Goal: Information Seeking & Learning: Find specific fact

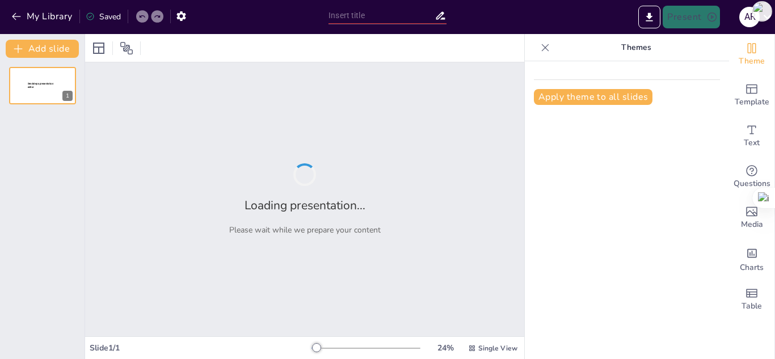
type input "Deportes acuáticos"
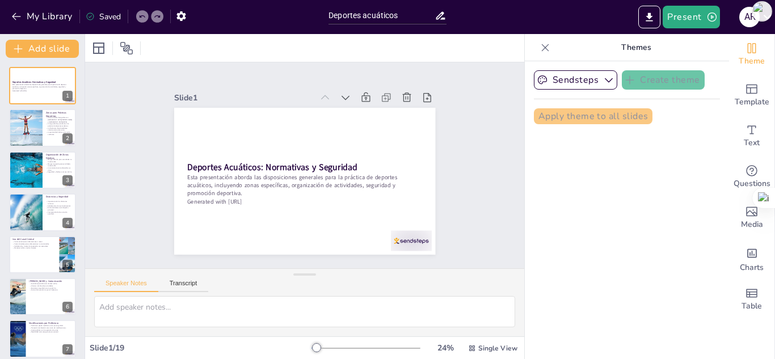
checkbox input "true"
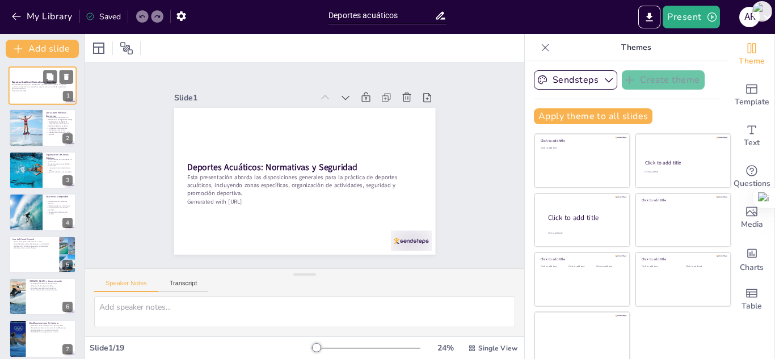
checkbox input "true"
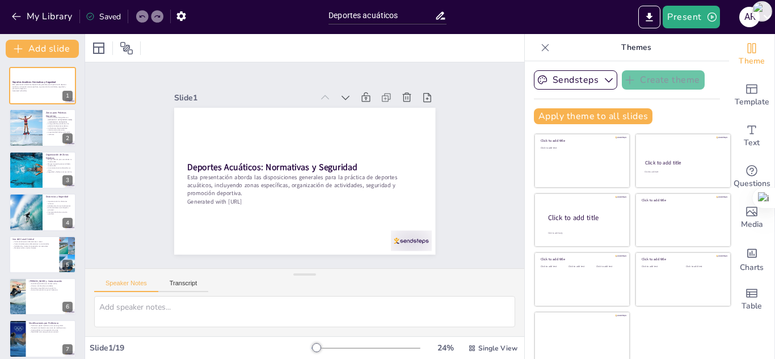
checkbox input "true"
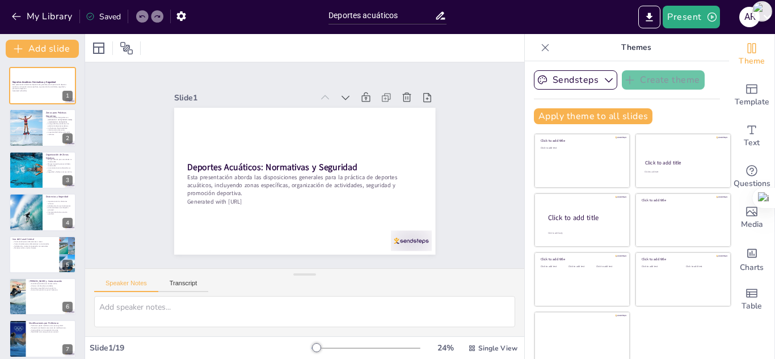
checkbox input "true"
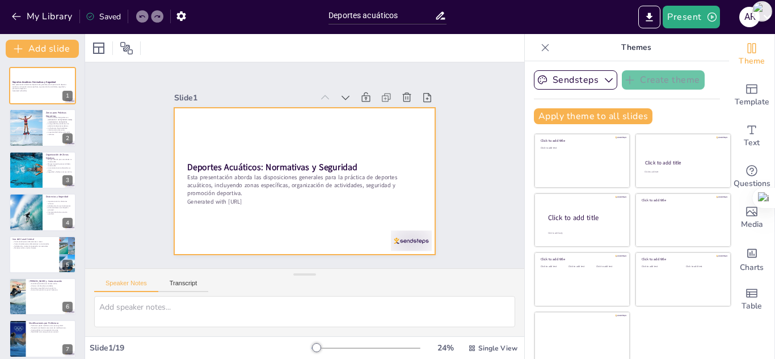
scroll to position [7, 0]
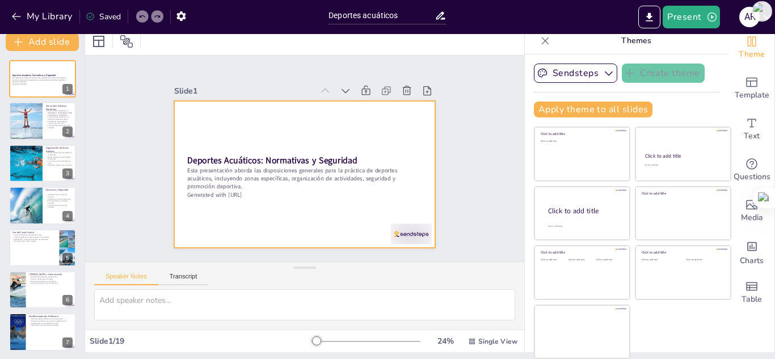
checkbox input "true"
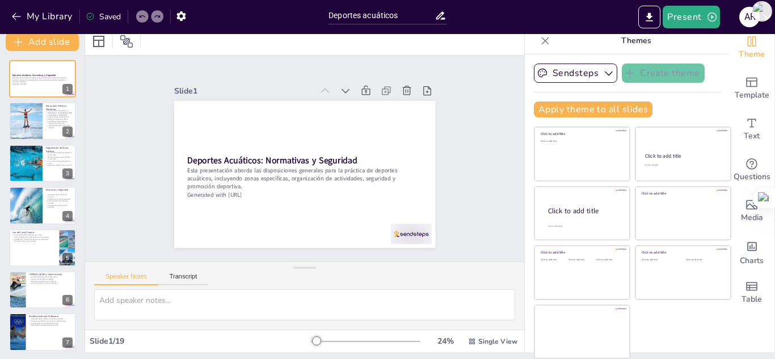
scroll to position [0, 0]
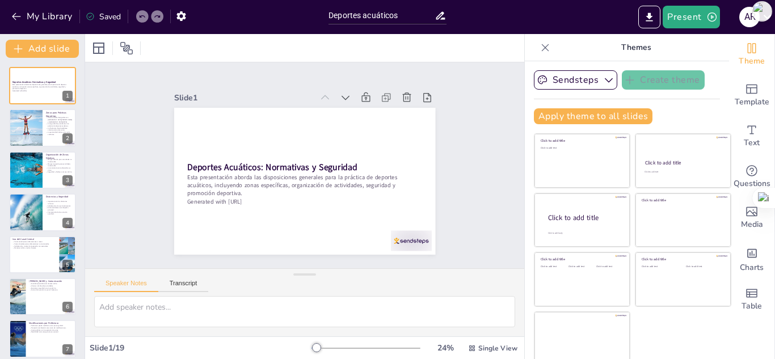
checkbox input "true"
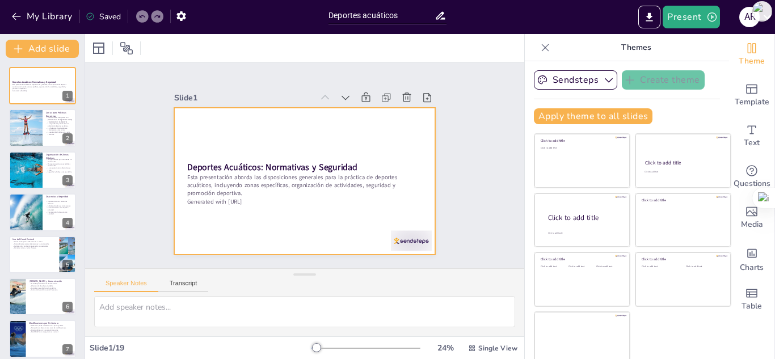
checkbox input "true"
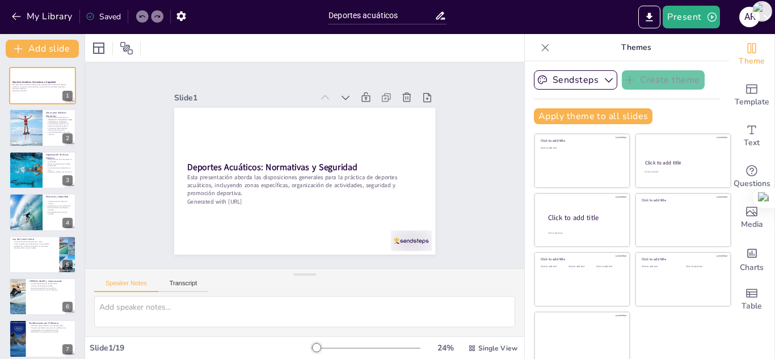
checkbox input "true"
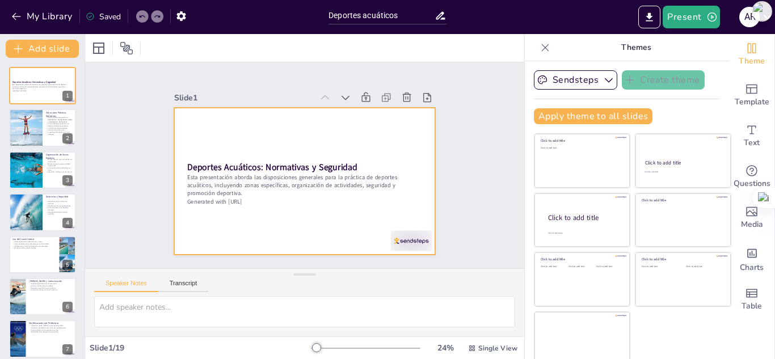
checkbox input "true"
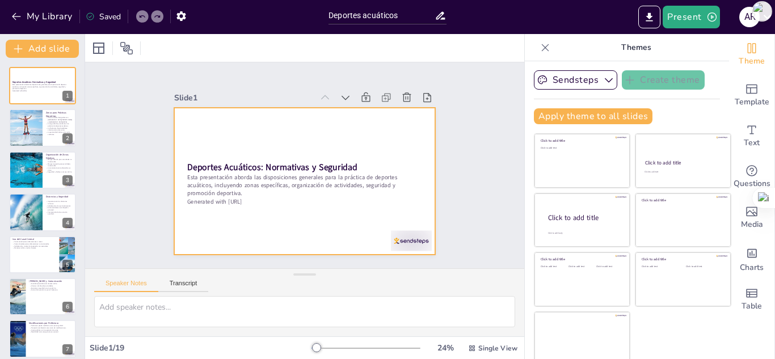
checkbox input "true"
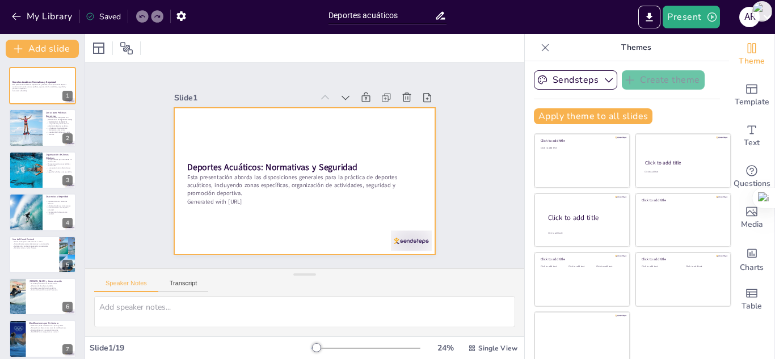
checkbox input "true"
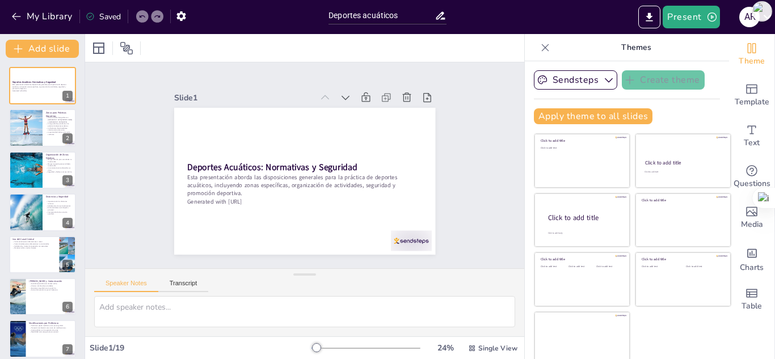
checkbox input "true"
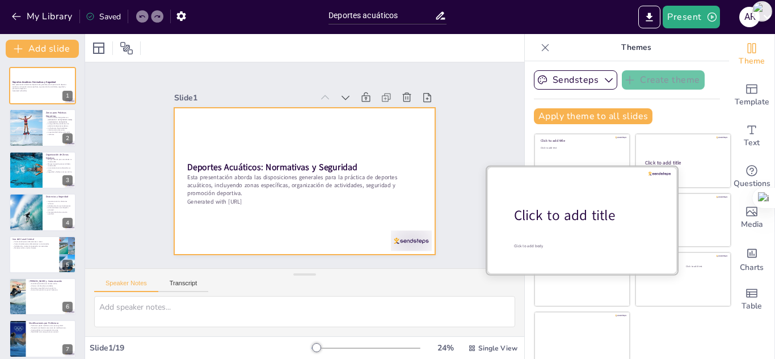
checkbox input "true"
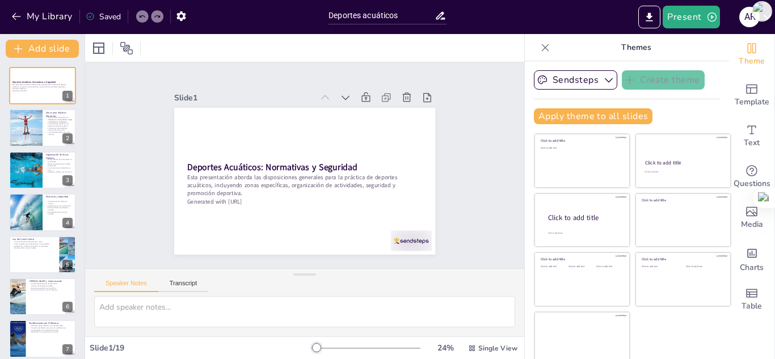
checkbox input "true"
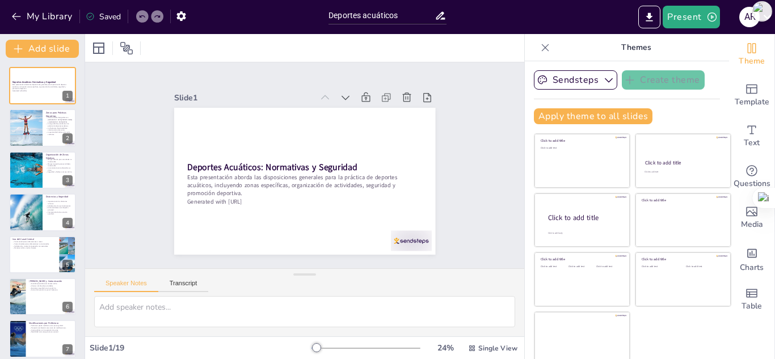
checkbox input "true"
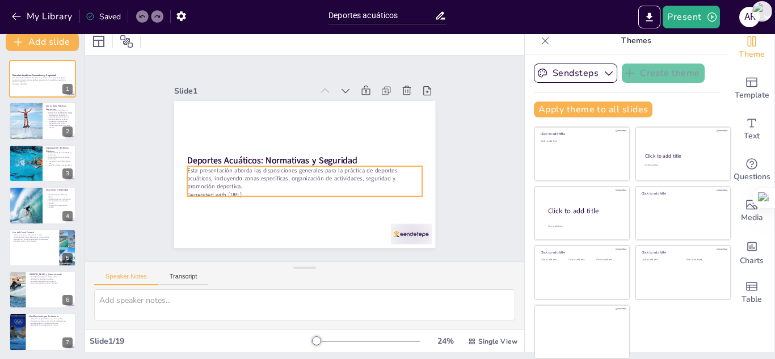
checkbox input "true"
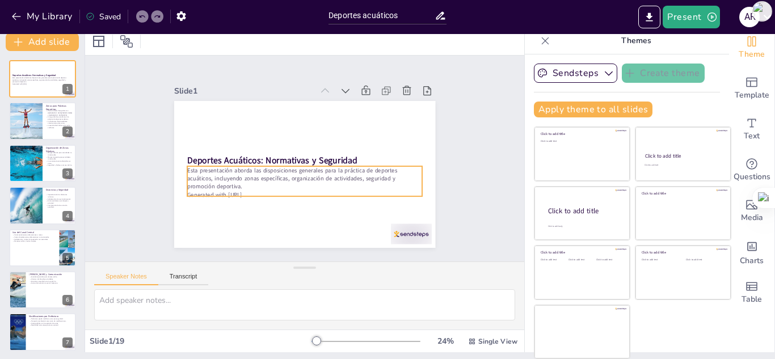
checkbox input "true"
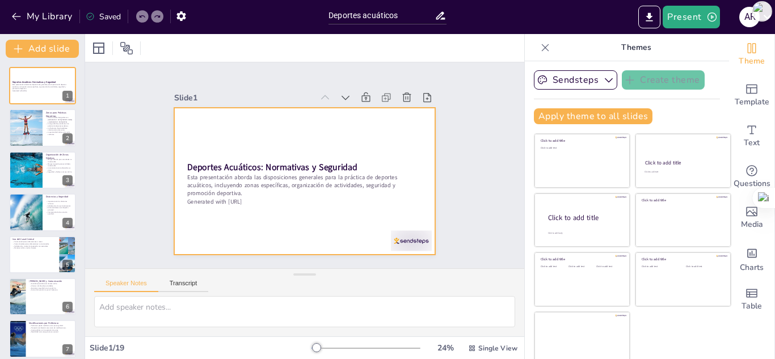
checkbox input "true"
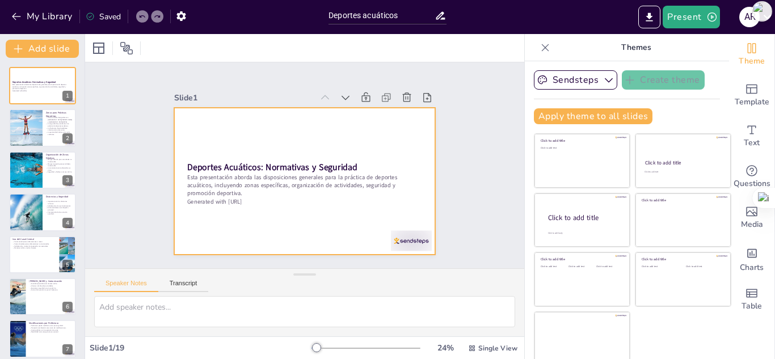
checkbox input "true"
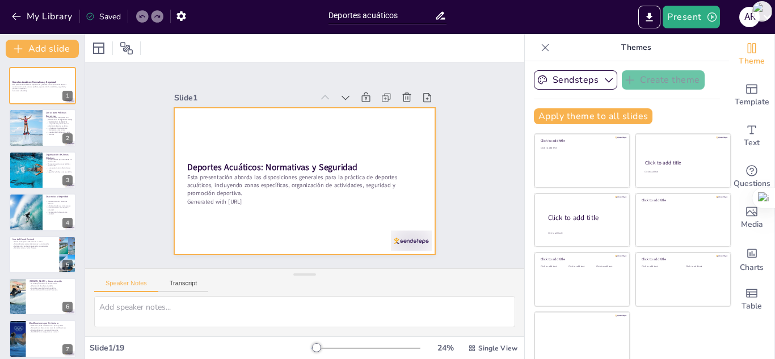
checkbox input "true"
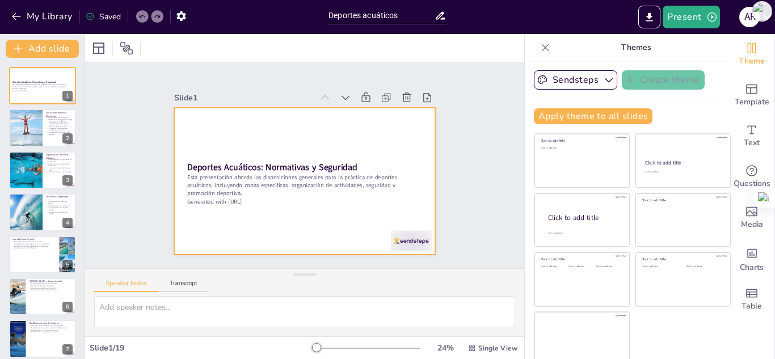
checkbox input "true"
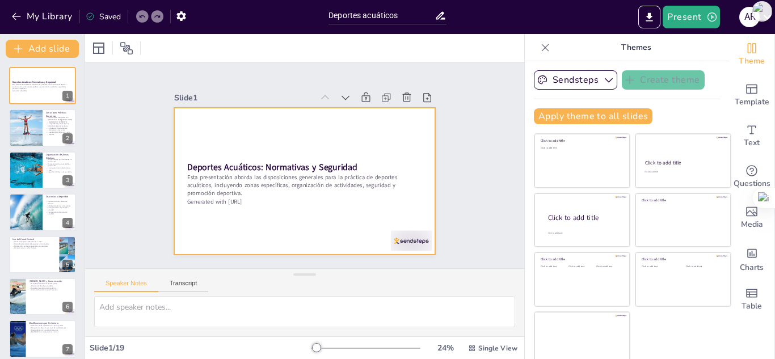
checkbox input "true"
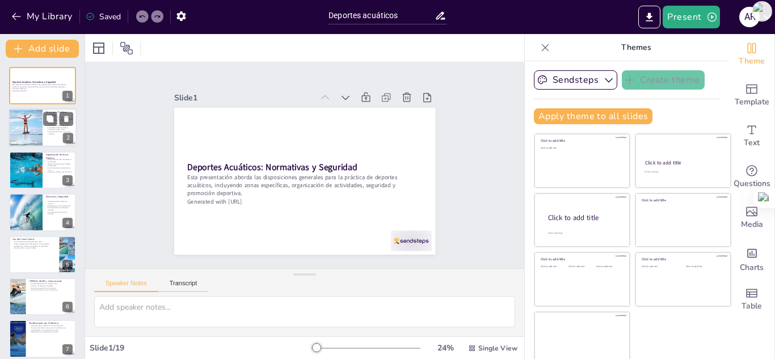
checkbox input "true"
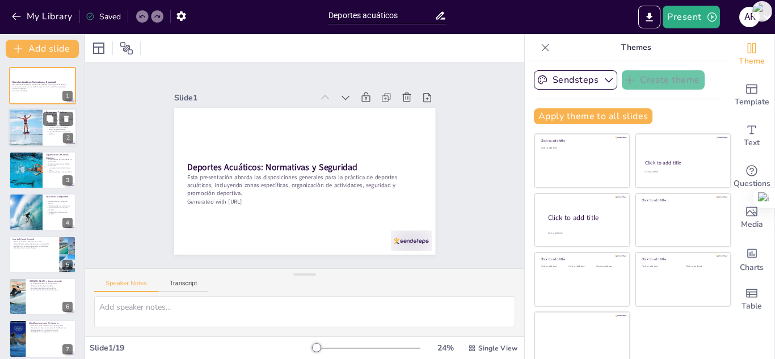
click at [21, 123] on div at bounding box center [25, 128] width 59 height 39
type textarea "Lor ipsum dolorsit ametconsec adi elitseddoeius temp in utlabore etdolo ma aliq…"
checkbox input "true"
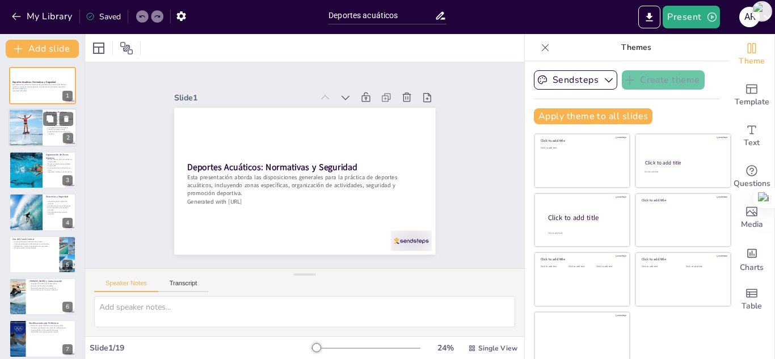
checkbox input "true"
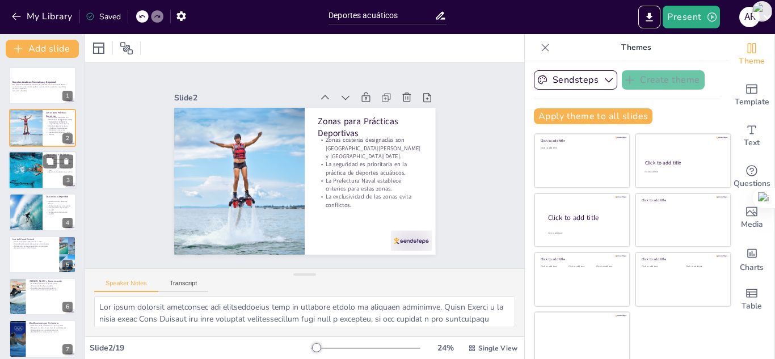
checkbox input "true"
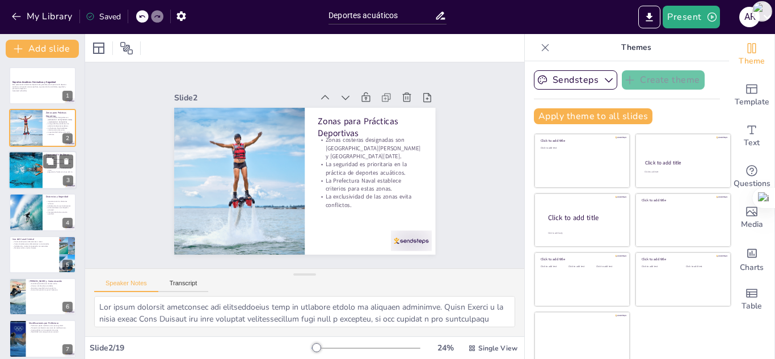
checkbox input "true"
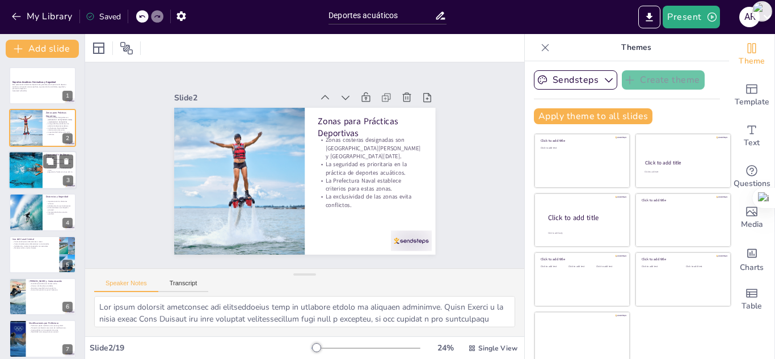
click at [32, 176] on div at bounding box center [26, 170] width 58 height 39
type textarea "Lo ipsumd sitamet con adi elit seddoeius t incididuntu la etdoloremag, al eni a…"
checkbox input "true"
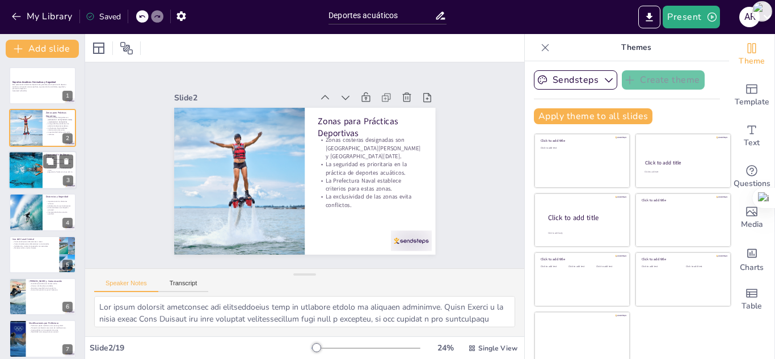
checkbox input "true"
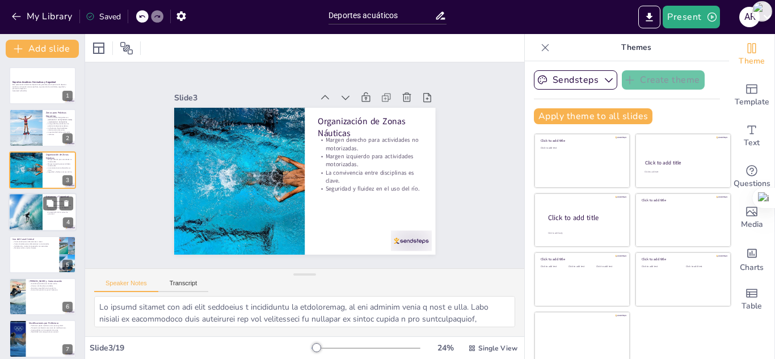
checkbox input "true"
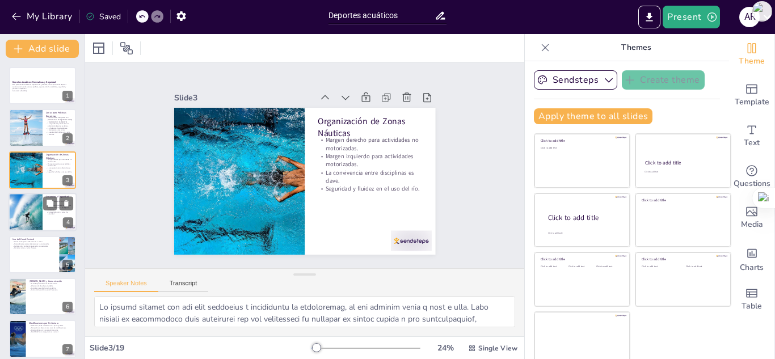
checkbox input "true"
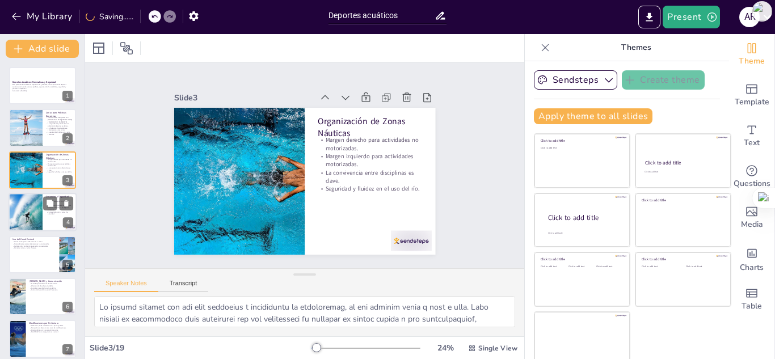
click at [33, 203] on div at bounding box center [25, 212] width 68 height 39
type textarea "Lo ipsumdolors am con adipiscing elitsed do eiusm temporincidi. Utlab etdolorem…"
checkbox input "true"
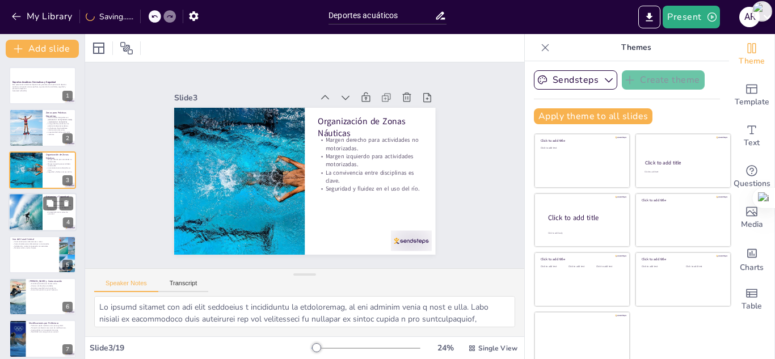
checkbox input "true"
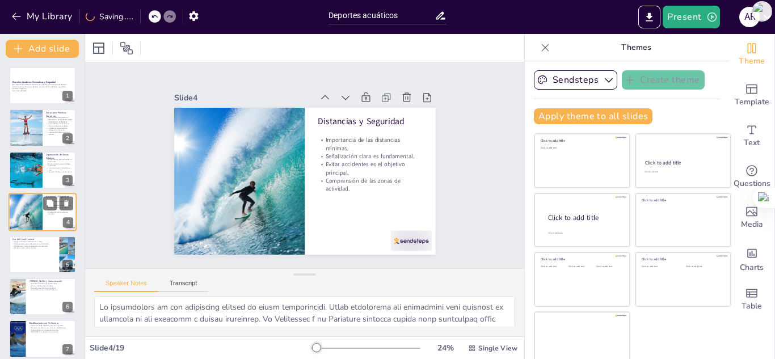
scroll to position [4, 0]
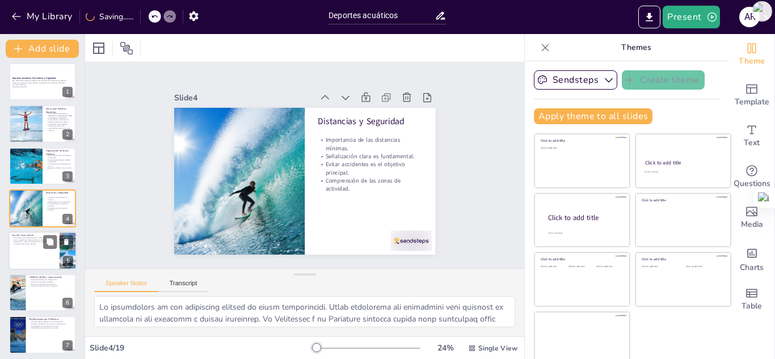
checkbox input "true"
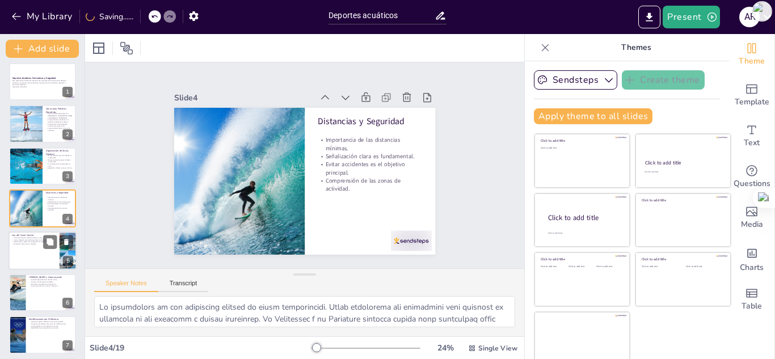
checkbox input "true"
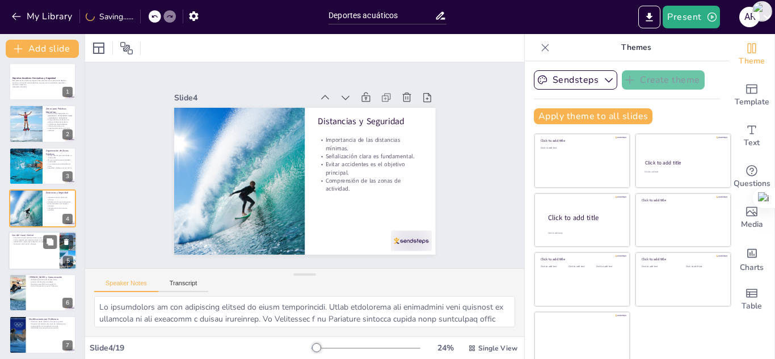
checkbox input "true"
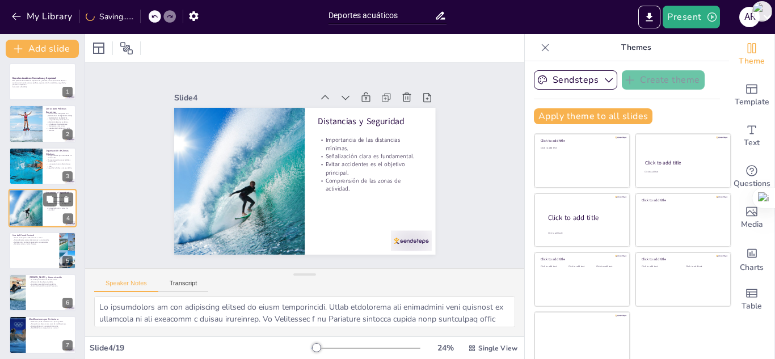
checkbox input "true"
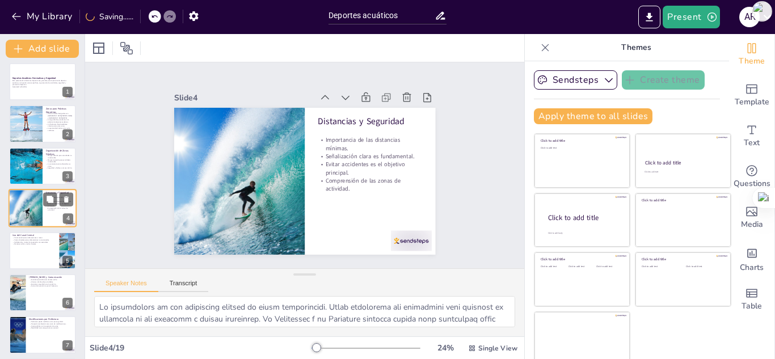
checkbox input "true"
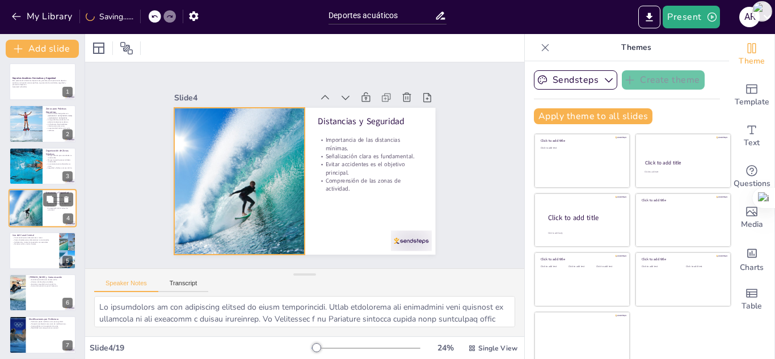
click at [35, 216] on div at bounding box center [25, 208] width 68 height 39
checkbox input "true"
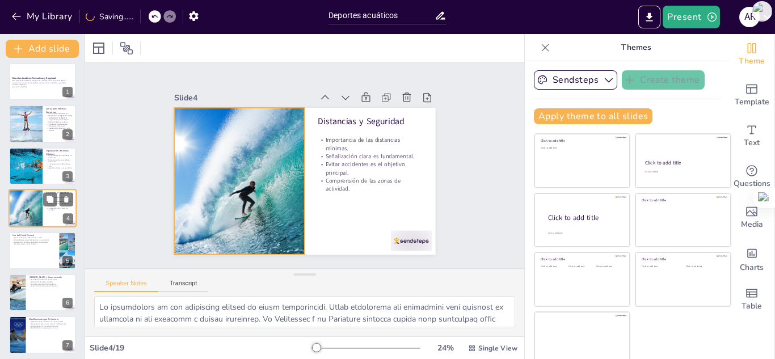
checkbox input "true"
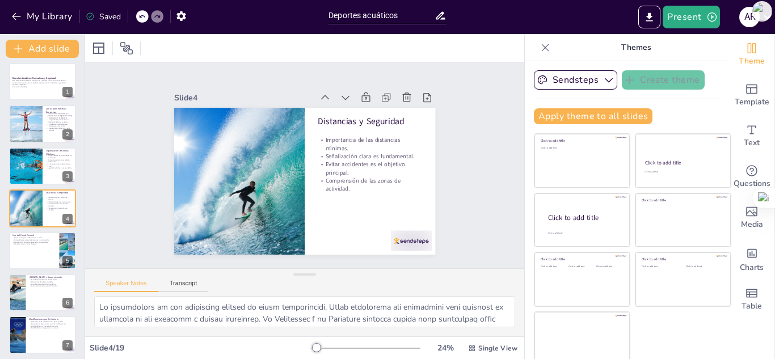
checkbox input "true"
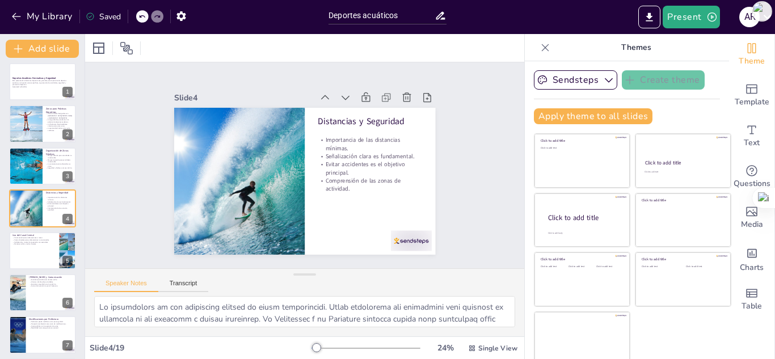
checkbox input "true"
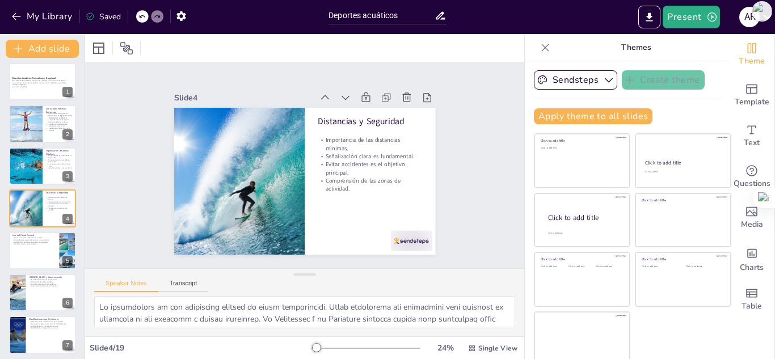
checkbox input "true"
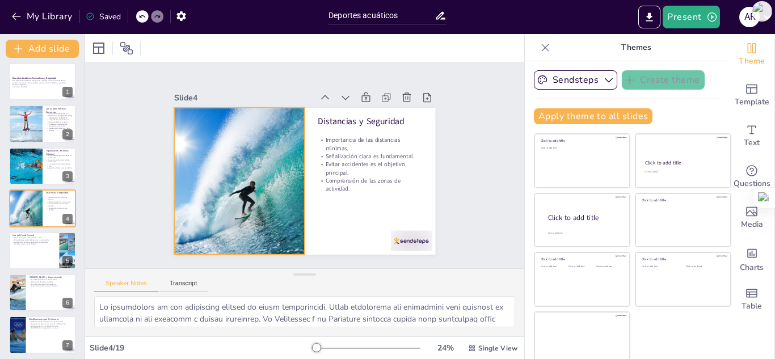
checkbox input "true"
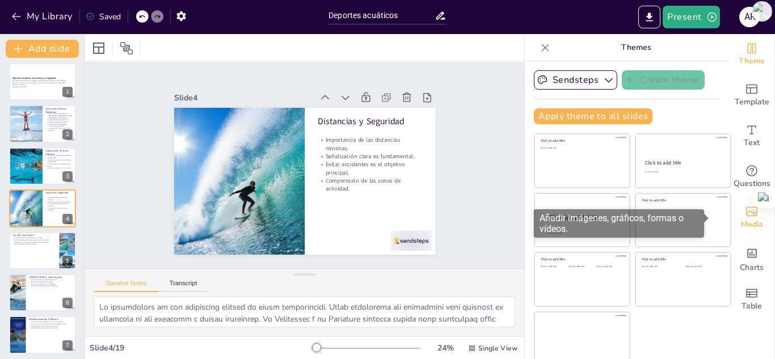
click at [742, 217] on div "Media" at bounding box center [751, 218] width 45 height 41
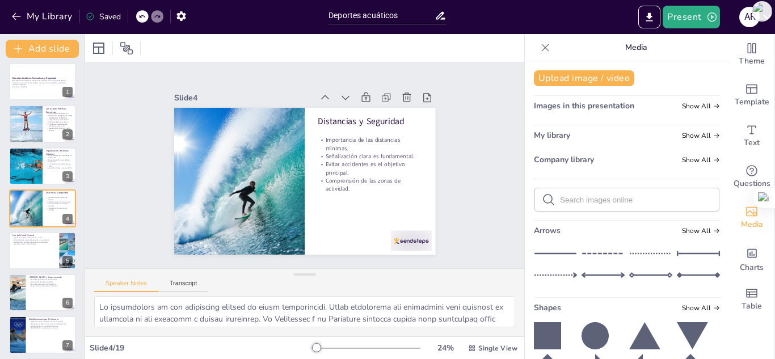
click at [408, 56] on div at bounding box center [304, 48] width 439 height 28
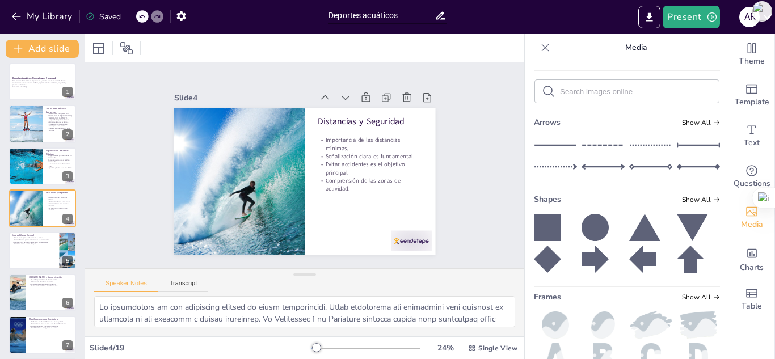
scroll to position [0, 0]
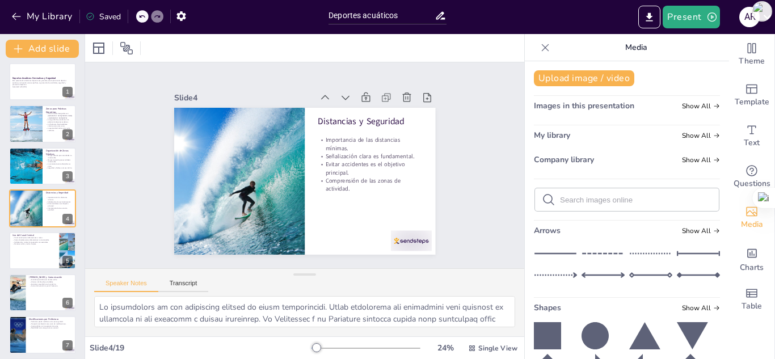
click at [607, 103] on span "Images in this presentation" at bounding box center [584, 105] width 100 height 11
click at [714, 103] on icon at bounding box center [717, 106] width 7 height 7
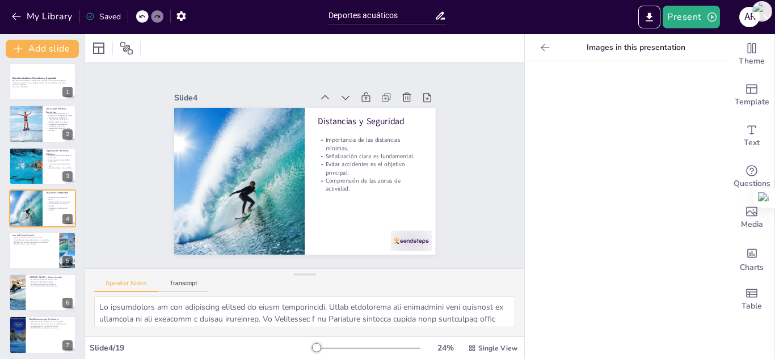
click at [540, 50] on icon at bounding box center [545, 47] width 11 height 11
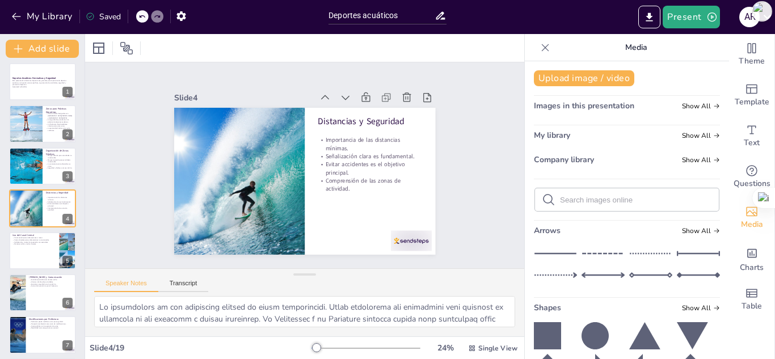
click at [635, 202] on input "text" at bounding box center [636, 200] width 152 height 9
click at [583, 200] on input "text" at bounding box center [636, 200] width 152 height 9
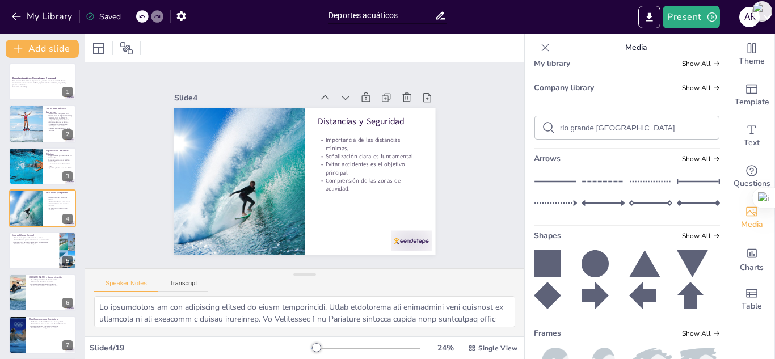
scroll to position [57, 0]
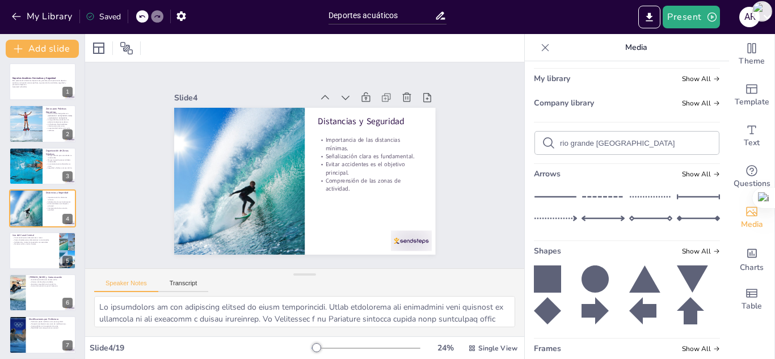
click at [542, 139] on icon at bounding box center [549, 143] width 14 height 14
click at [645, 150] on div "rio grande [GEOGRAPHIC_DATA]" at bounding box center [627, 143] width 184 height 23
click at [648, 143] on input "rio grande [GEOGRAPHIC_DATA]" at bounding box center [636, 143] width 152 height 9
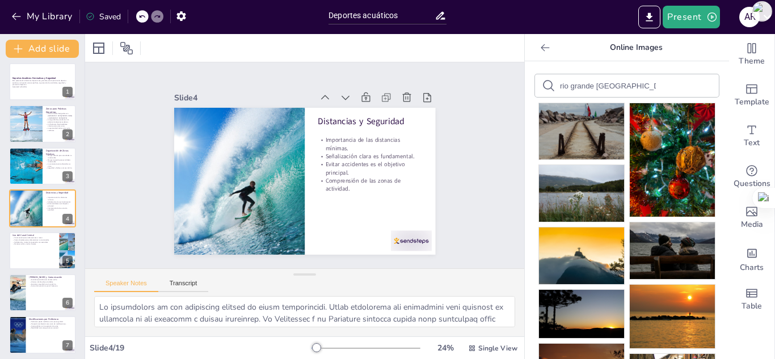
scroll to position [0, 0]
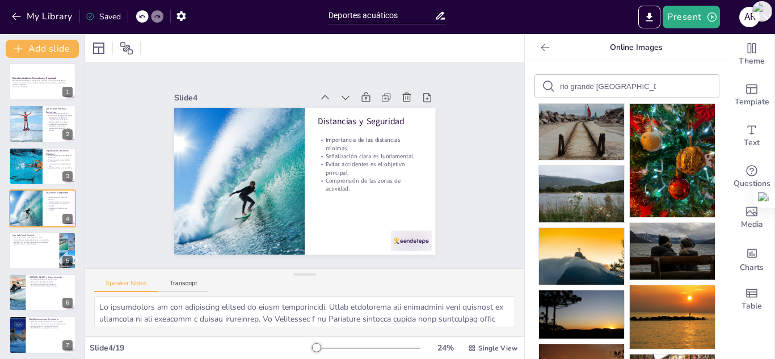
click at [564, 83] on input "rio grande [GEOGRAPHIC_DATA]" at bounding box center [608, 86] width 96 height 9
click at [560, 86] on input "rio grande [GEOGRAPHIC_DATA]" at bounding box center [608, 86] width 96 height 9
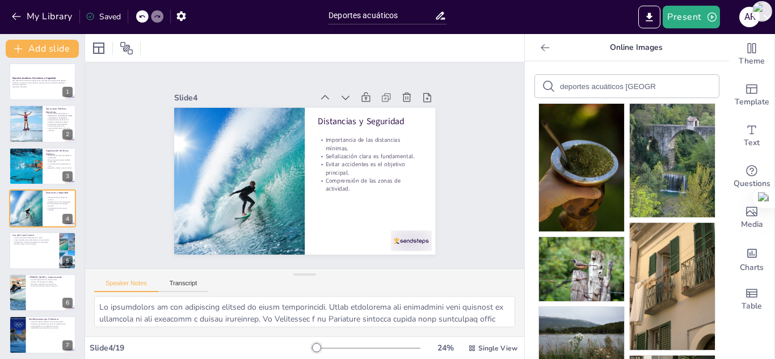
drag, startPoint x: 648, startPoint y: 85, endPoint x: 647, endPoint y: 94, distance: 9.7
click at [647, 89] on div "deportes acuáticos [GEOGRAPHIC_DATA]" at bounding box center [627, 86] width 184 height 23
click at [638, 88] on input "deportes acuáticos [GEOGRAPHIC_DATA]" at bounding box center [608, 86] width 96 height 9
click at [646, 85] on input "deportes acuáticos [GEOGRAPHIC_DATA]" at bounding box center [608, 86] width 96 height 9
click at [663, 83] on div "deportes acuáticos [GEOGRAPHIC_DATA]" at bounding box center [627, 86] width 184 height 23
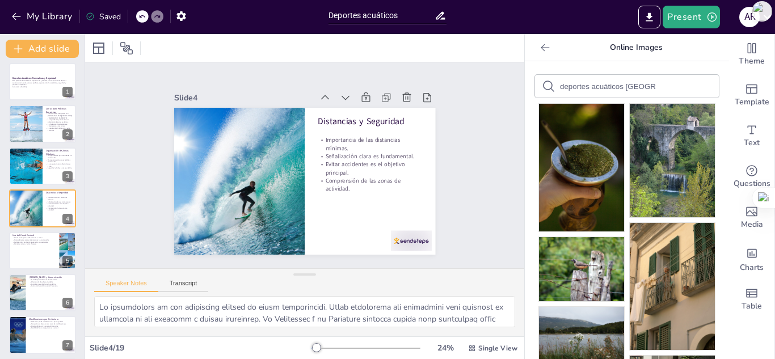
click at [542, 82] on icon at bounding box center [549, 86] width 14 height 14
click at [630, 87] on input "deportes acuáticos [GEOGRAPHIC_DATA]" at bounding box center [608, 86] width 96 height 9
click at [542, 84] on icon at bounding box center [549, 86] width 14 height 14
drag, startPoint x: 555, startPoint y: 85, endPoint x: 560, endPoint y: 89, distance: 6.5
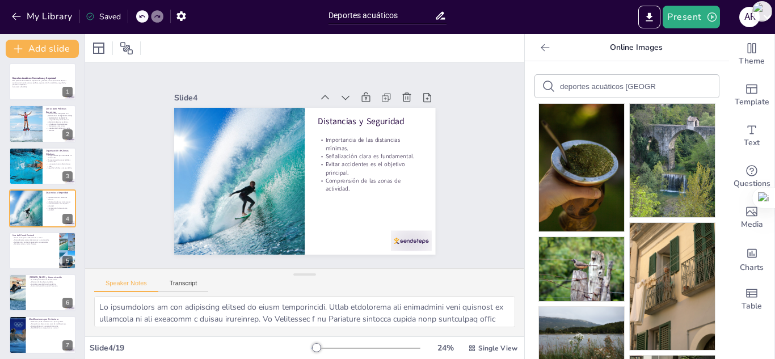
click at [560, 89] on input "deportes acuáticos [GEOGRAPHIC_DATA]" at bounding box center [608, 86] width 96 height 9
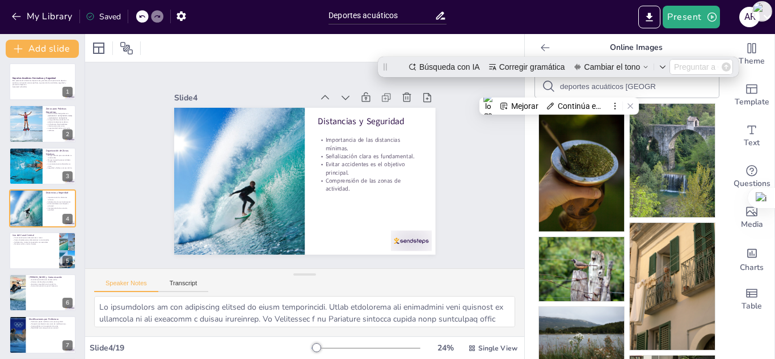
click at [640, 89] on input "deportes acuáticos [GEOGRAPHIC_DATA]" at bounding box center [608, 86] width 96 height 9
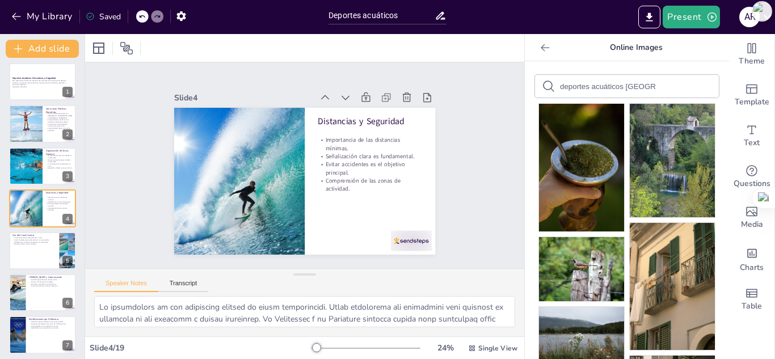
click at [640, 89] on input "deportes acuáticos [GEOGRAPHIC_DATA]" at bounding box center [608, 86] width 96 height 9
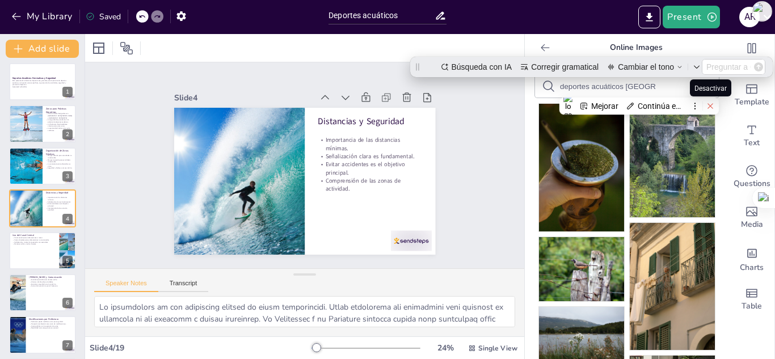
click at [711, 106] on icon at bounding box center [710, 105] width 5 height 5
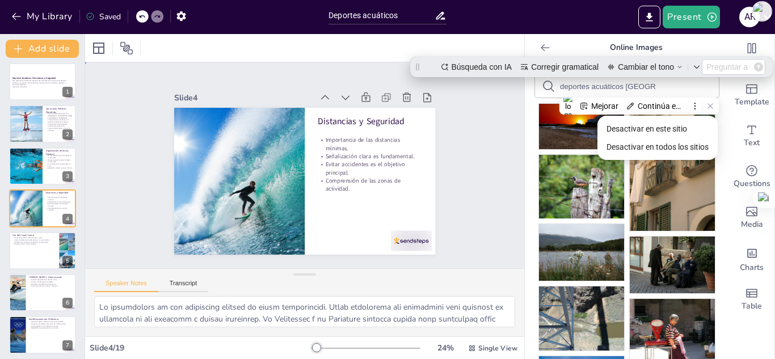
click at [458, 120] on div "Slide 1 Deportes Acuáticos: Normativas y Seguridad Esta presentación aborda las…" at bounding box center [305, 165] width 370 height 295
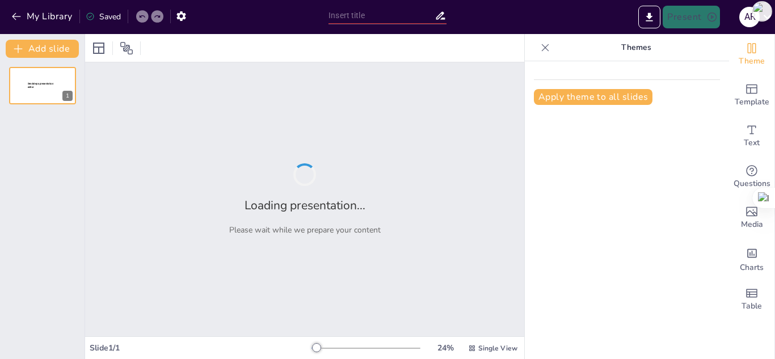
type input "Deportes acuáticos"
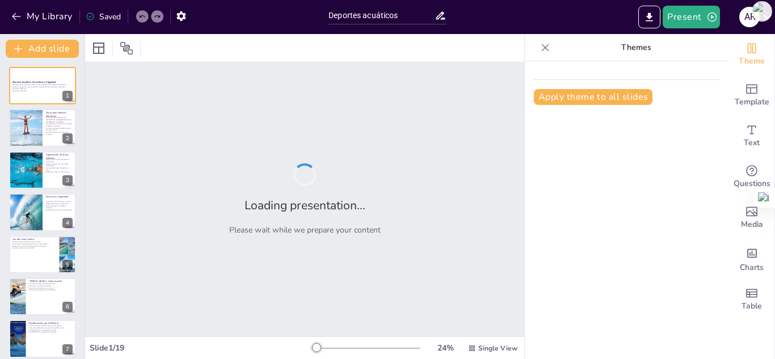
checkbox input "true"
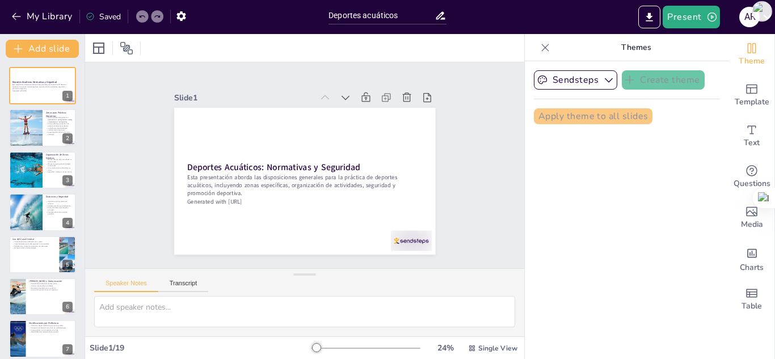
checkbox input "true"
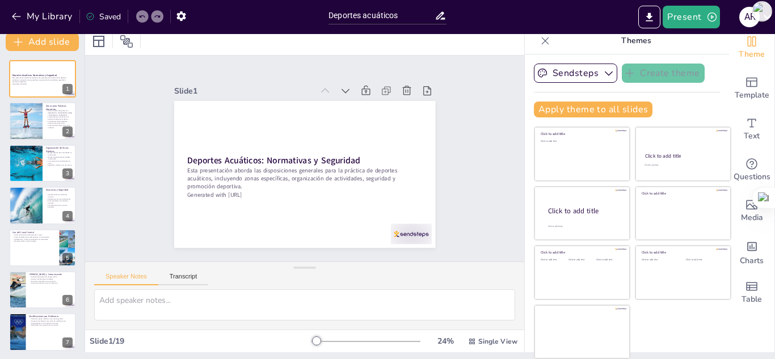
checkbox input "true"
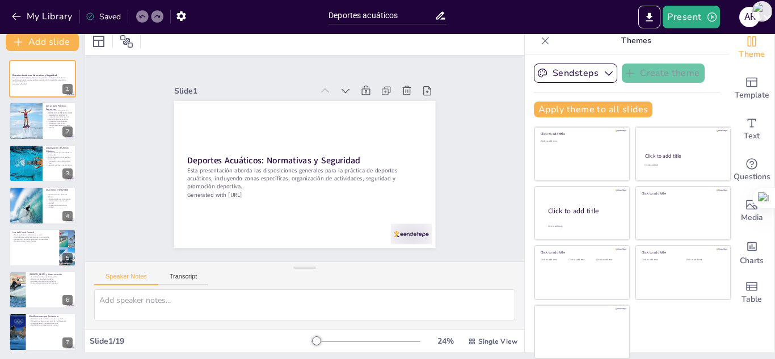
checkbox input "true"
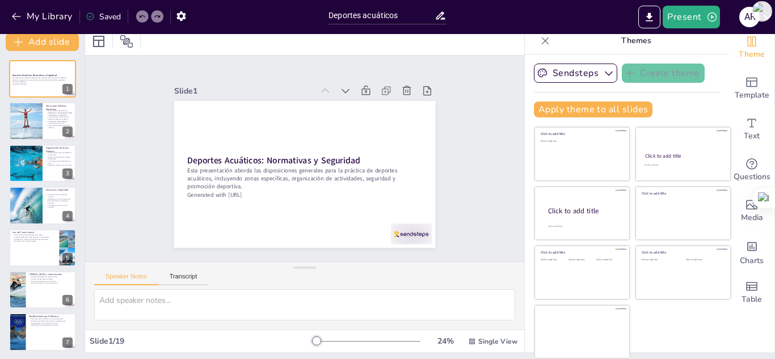
scroll to position [2, 0]
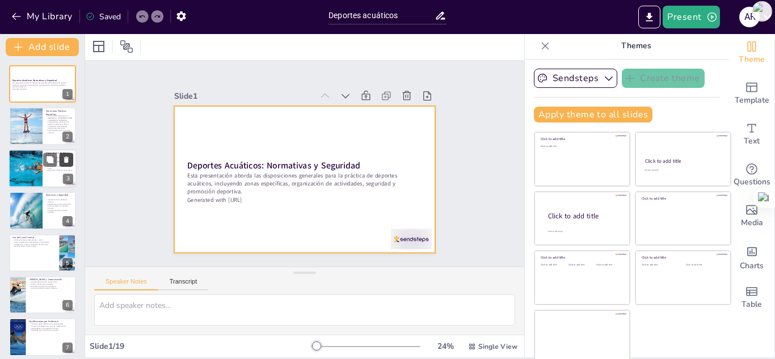
checkbox input "true"
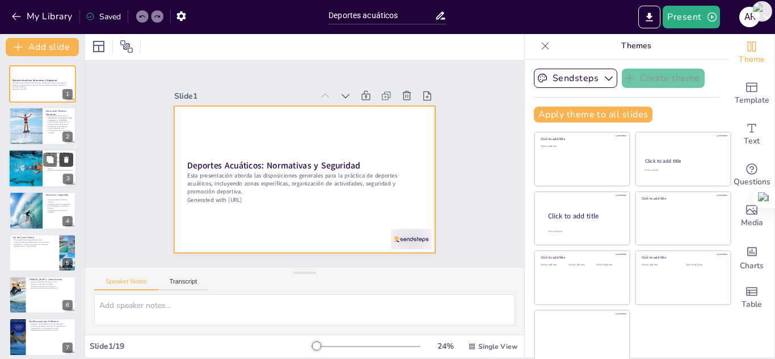
scroll to position [0, 0]
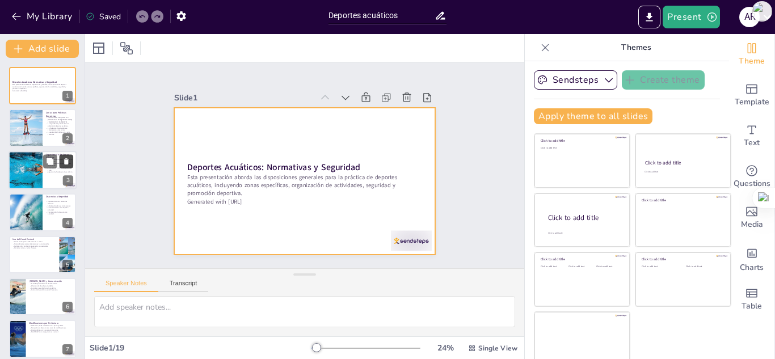
checkbox input "true"
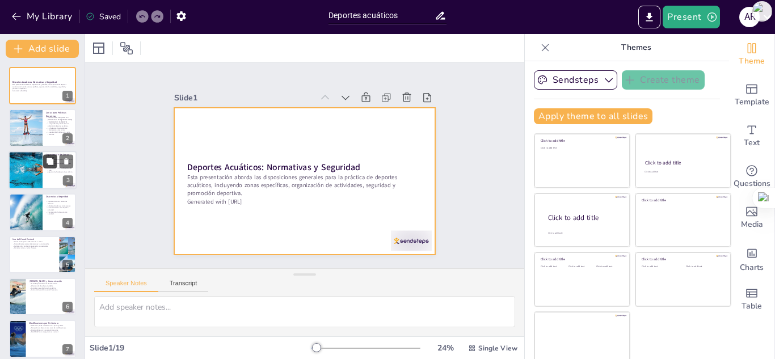
checkbox input "true"
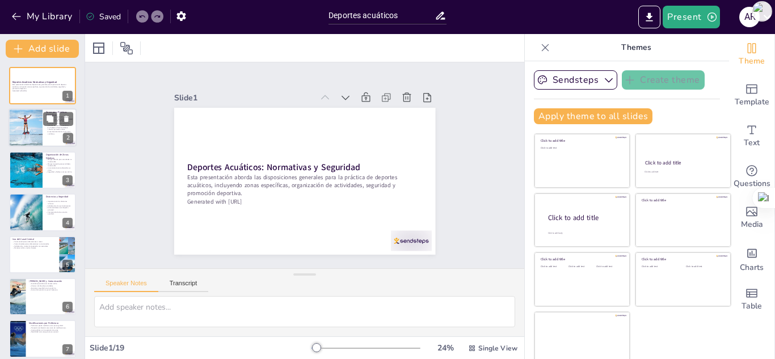
checkbox input "true"
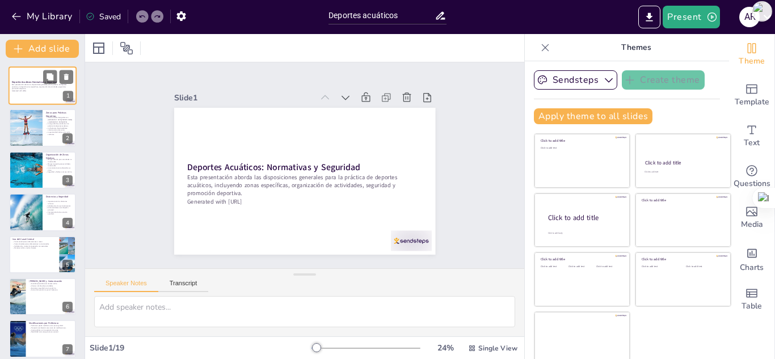
checkbox input "true"
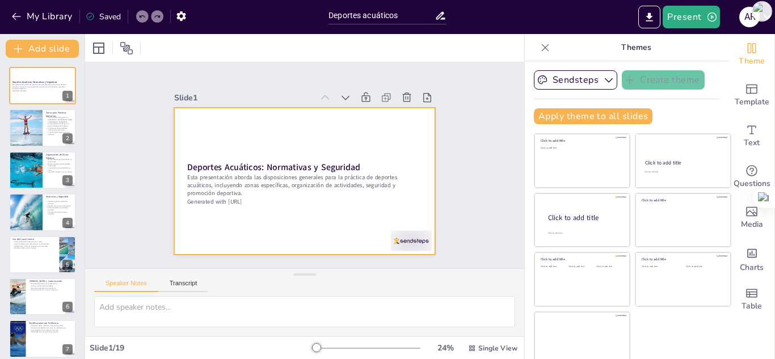
checkbox input "true"
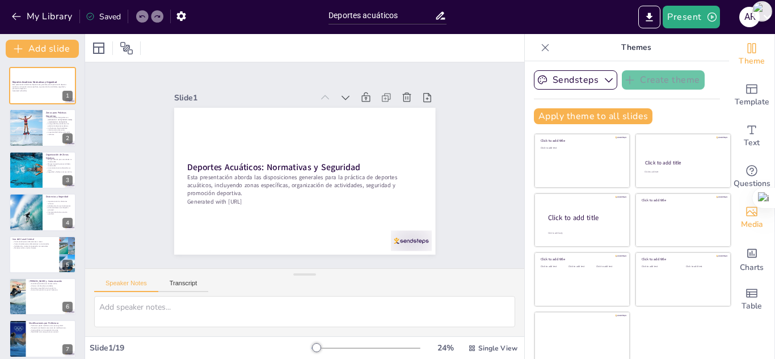
click at [744, 210] on div "Media" at bounding box center [751, 218] width 45 height 41
checkbox input "true"
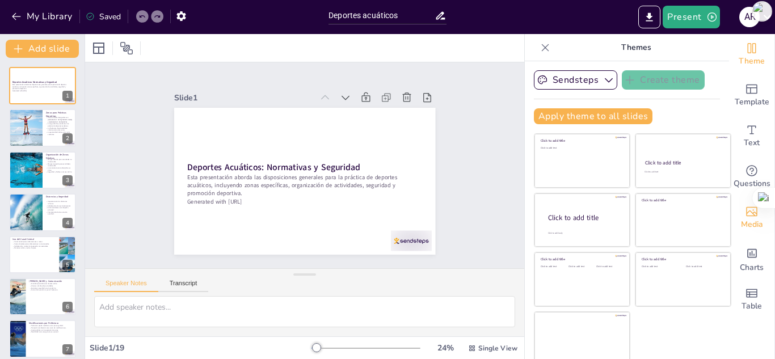
checkbox input "true"
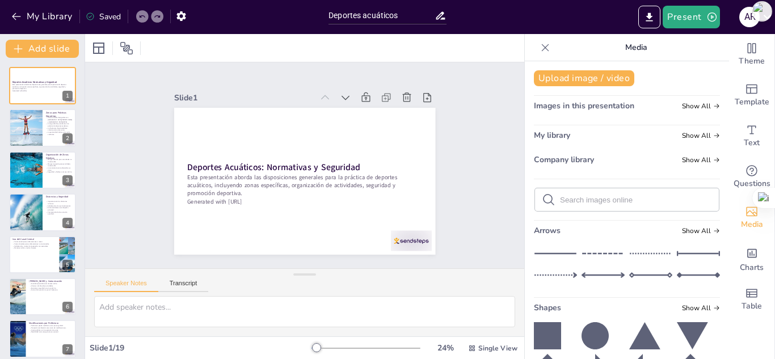
click at [595, 196] on input "text" at bounding box center [636, 200] width 152 height 9
checkbox input "true"
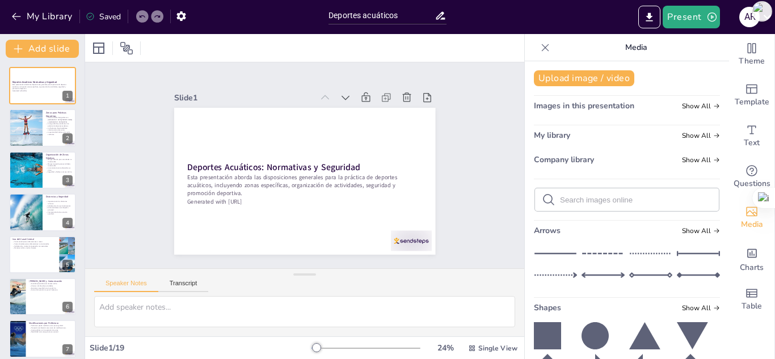
checkbox input "true"
type input "D"
checkbox input "true"
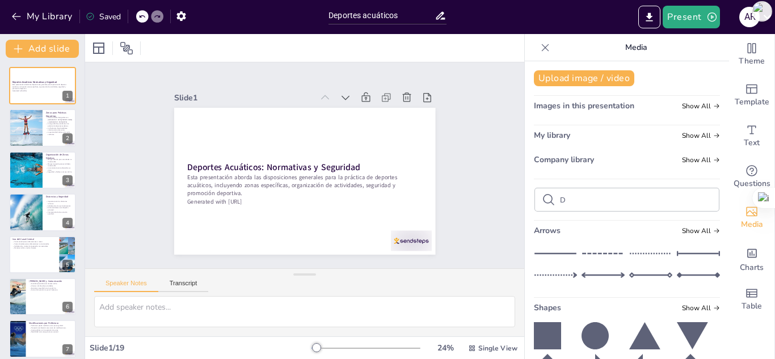
checkbox input "true"
type input "Dep"
checkbox input "true"
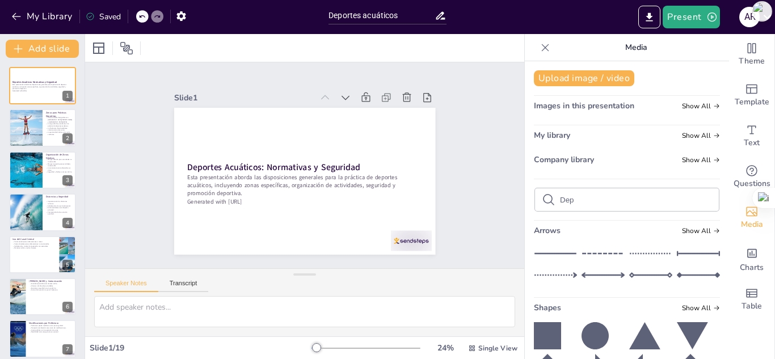
checkbox input "true"
type input "Depo"
checkbox input "true"
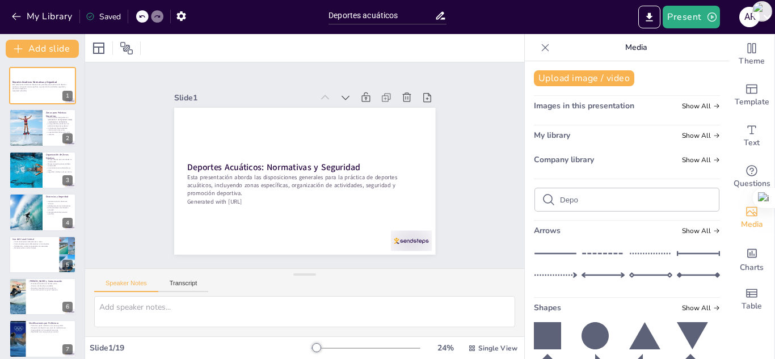
checkbox input "true"
type input "Deport"
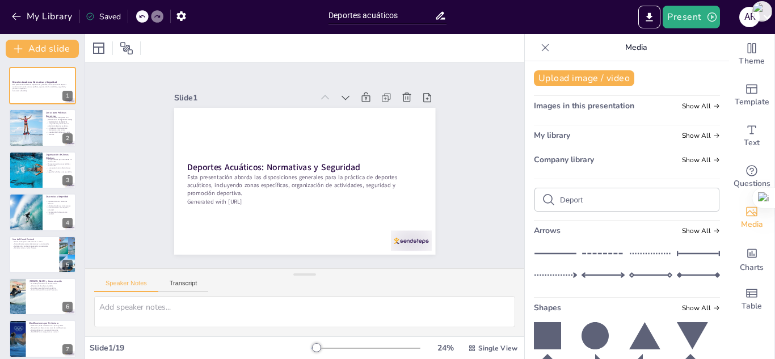
checkbox input "true"
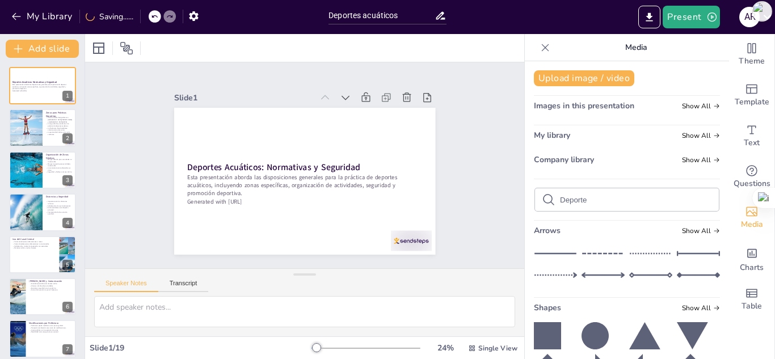
type input "Deportes"
checkbox input "true"
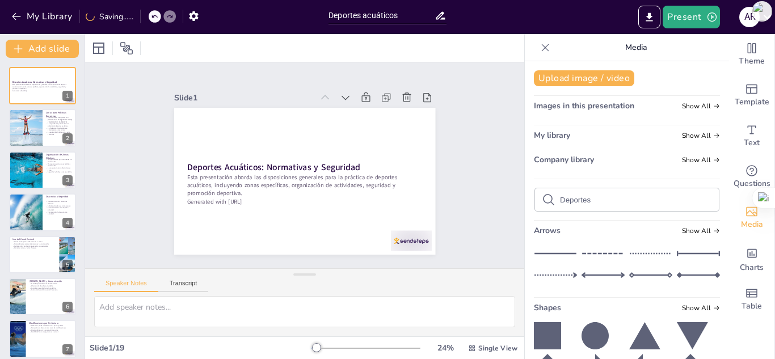
checkbox input "true"
type input "Deportes"
checkbox input "true"
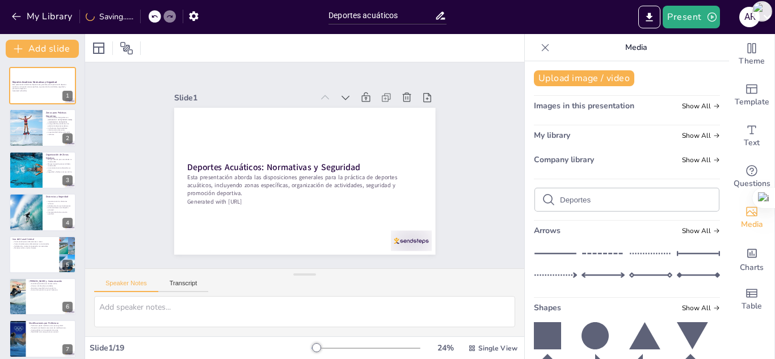
checkbox input "true"
type input "Deportes ac"
checkbox input "true"
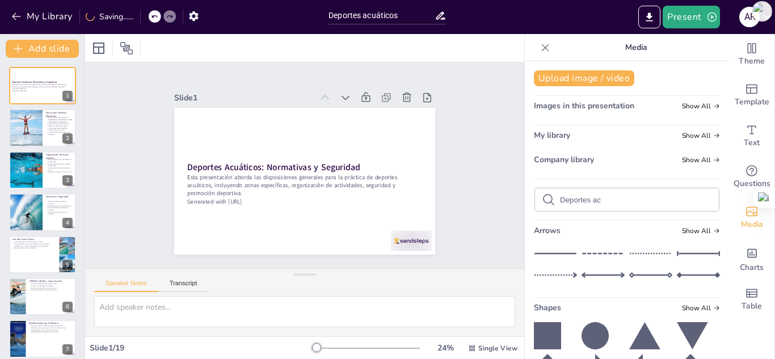
checkbox input "true"
type input "Deportes acu"
checkbox input "true"
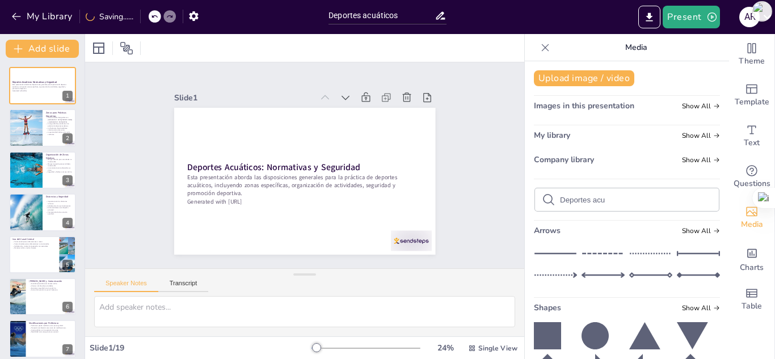
checkbox input "true"
type input "Deportes acua"
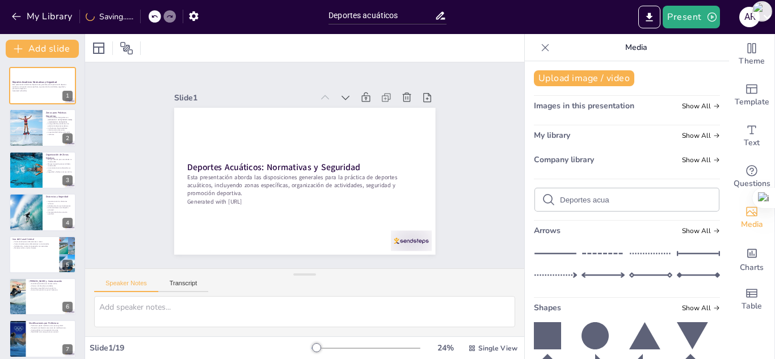
checkbox input "true"
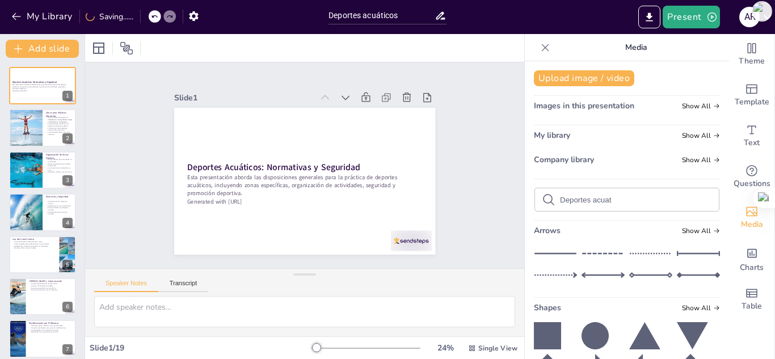
type input "Deportes acuati"
checkbox input "true"
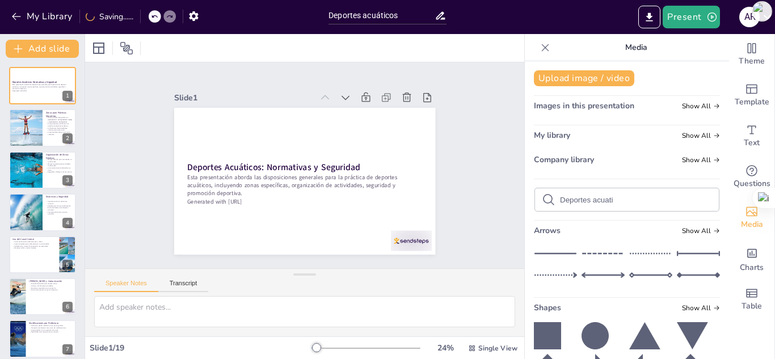
checkbox input "true"
type input "Deportes acuatic"
checkbox input "true"
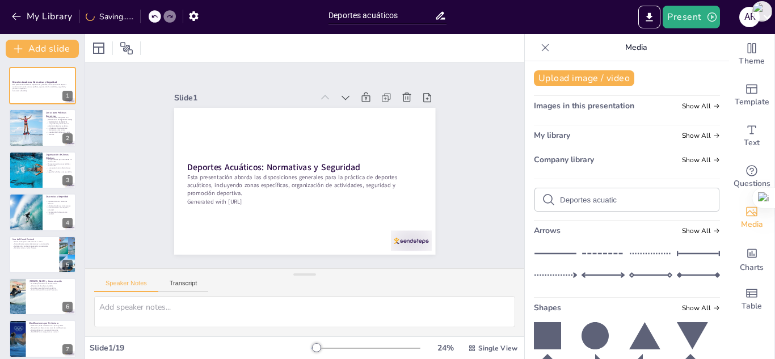
checkbox input "true"
type input "Deportes acuaticos"
checkbox input "true"
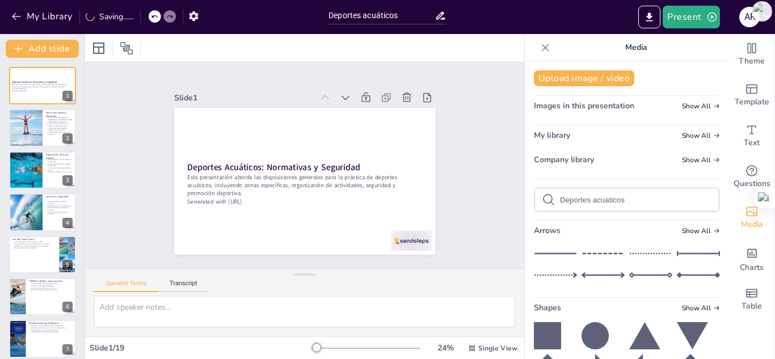
checkbox input "true"
type input "Deportes acuaticos"
checkbox input "true"
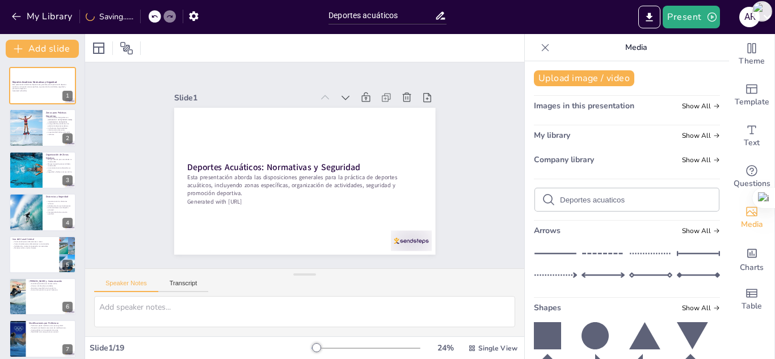
checkbox input "true"
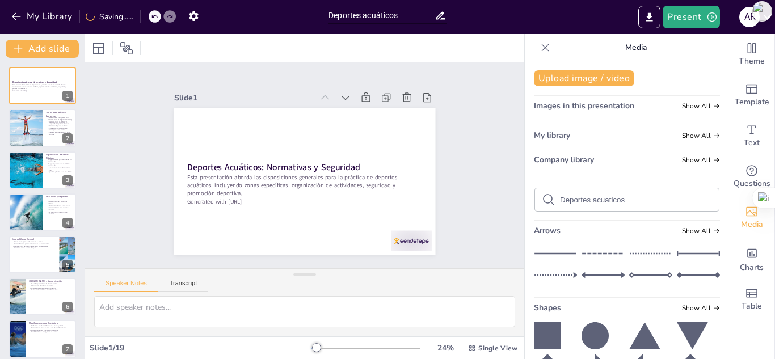
checkbox input "true"
type input "Deportes acuaticos ri"
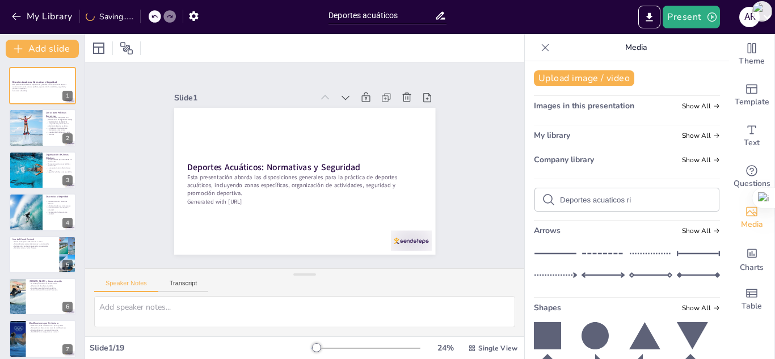
checkbox input "true"
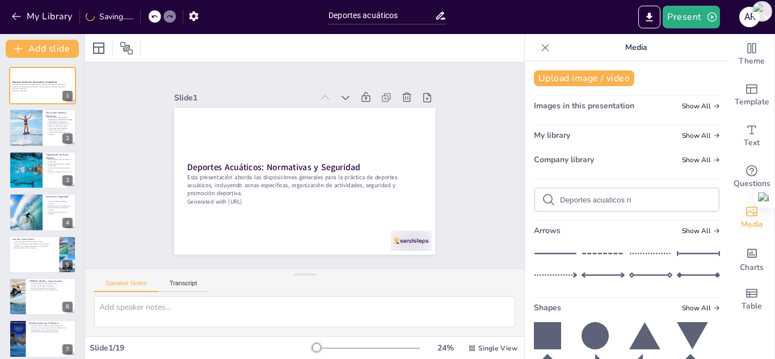
type input "Deportes acuaticos rio"
checkbox input "true"
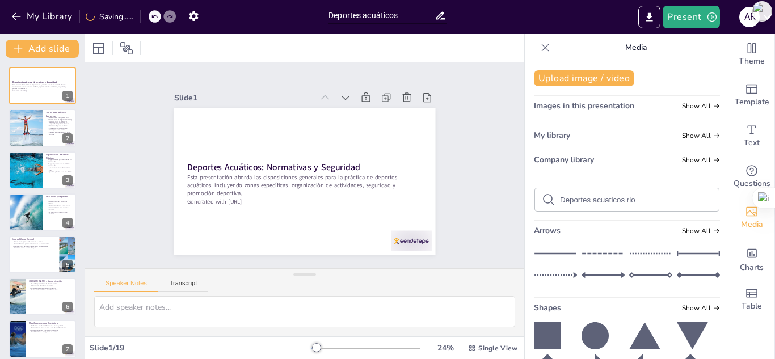
checkbox input "true"
type input "Deportes acuaticos rio g"
checkbox input "true"
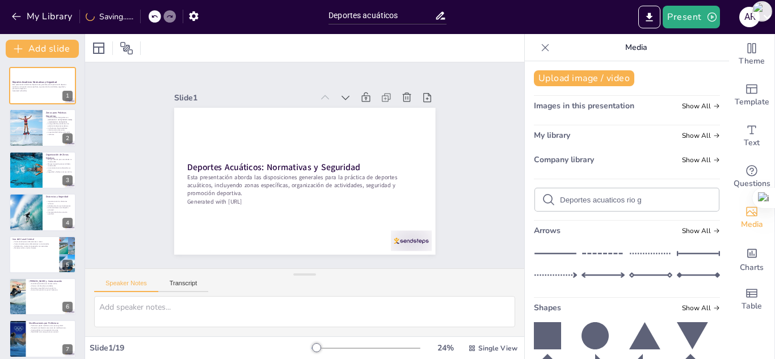
checkbox input "true"
type input "Deportes acuaticos rio gr"
checkbox input "true"
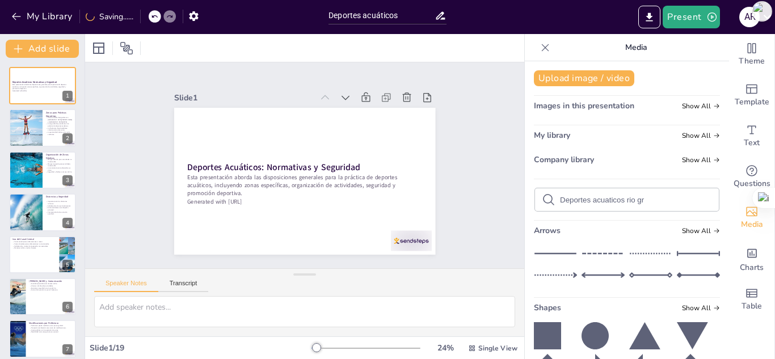
checkbox input "true"
type input "Deportes acuaticos rio gran"
checkbox input "true"
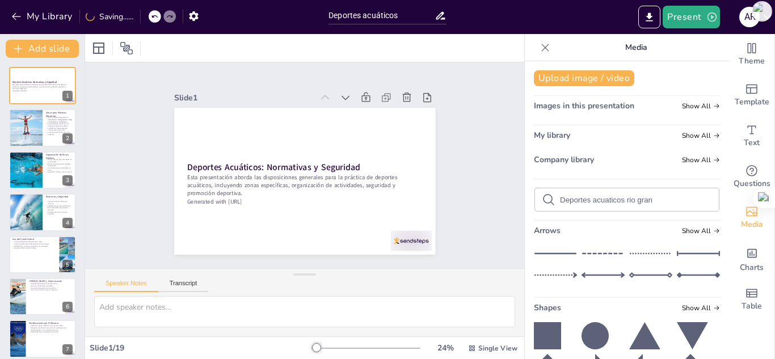
checkbox input "true"
type input "Deportes acuaticos rio grand"
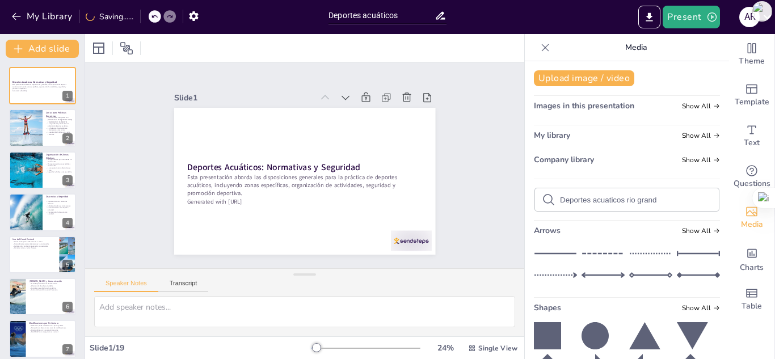
checkbox input "true"
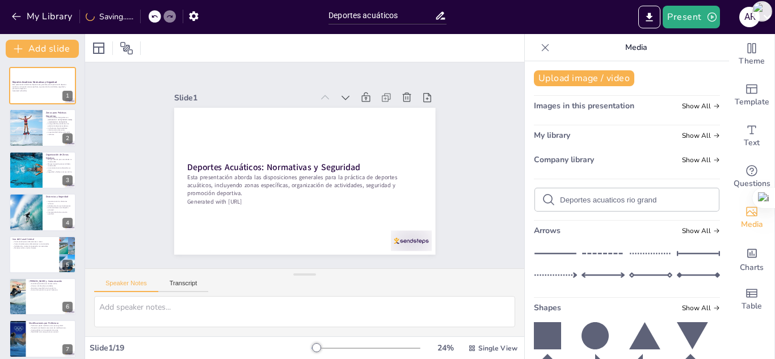
type input "Deportes acuaticos rio grande"
checkbox input "true"
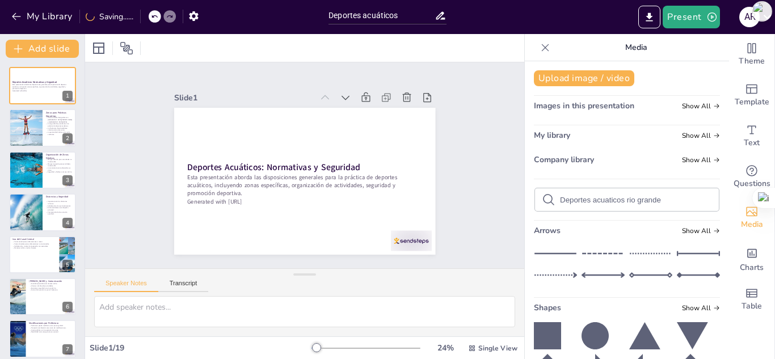
checkbox input "true"
type input "Deportes acuaticos rio grande"
checkbox input "true"
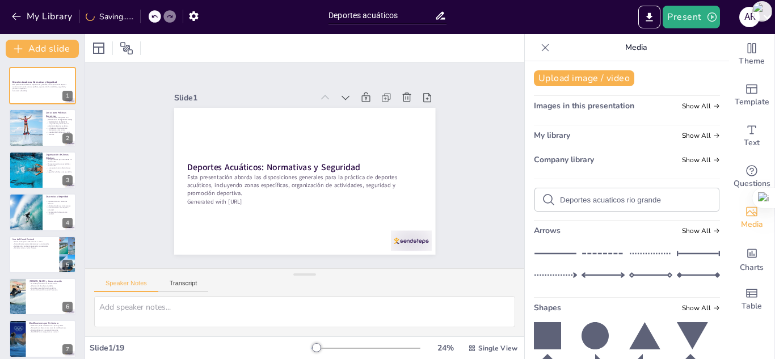
checkbox input "true"
type input "Deportes acuaticos rio grande t"
checkbox input "true"
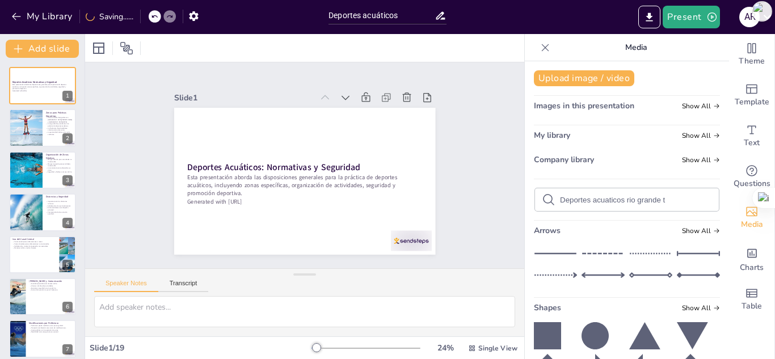
checkbox input "true"
type input "Deportes acuaticos rio grande tie"
checkbox input "true"
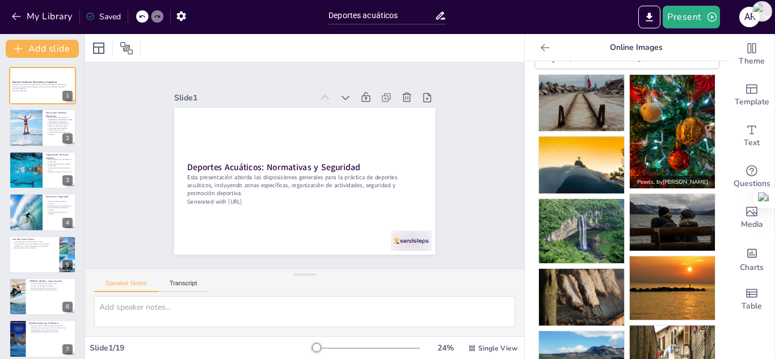
scroll to position [57, 0]
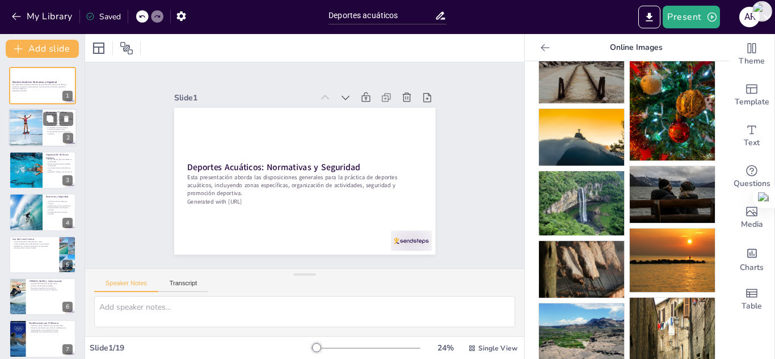
click at [48, 131] on p "La exclusividad de las zonas evita conflictos." at bounding box center [59, 133] width 27 height 4
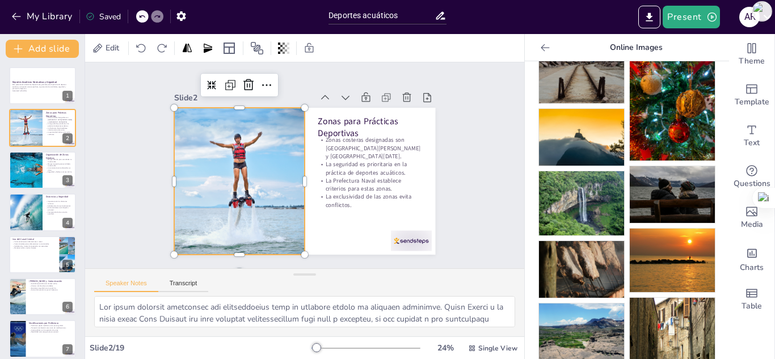
click at [203, 199] on div at bounding box center [240, 181] width 226 height 147
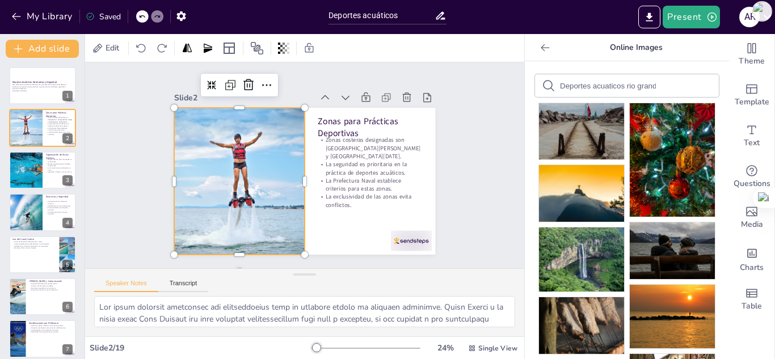
scroll to position [0, 0]
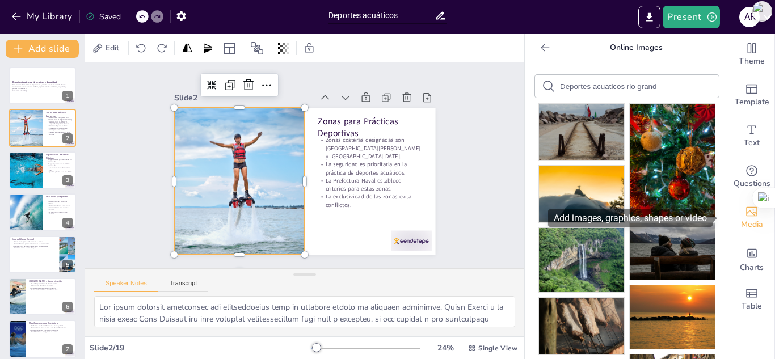
click at [746, 216] on icon "Add images, graphics, shapes or video" at bounding box center [751, 212] width 11 height 10
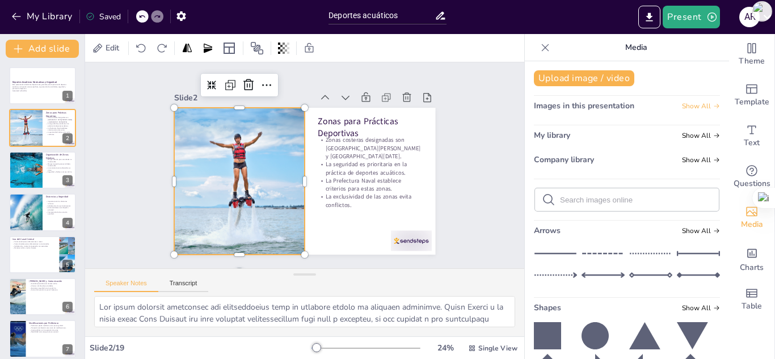
click at [692, 108] on span "Show All" at bounding box center [701, 106] width 38 height 8
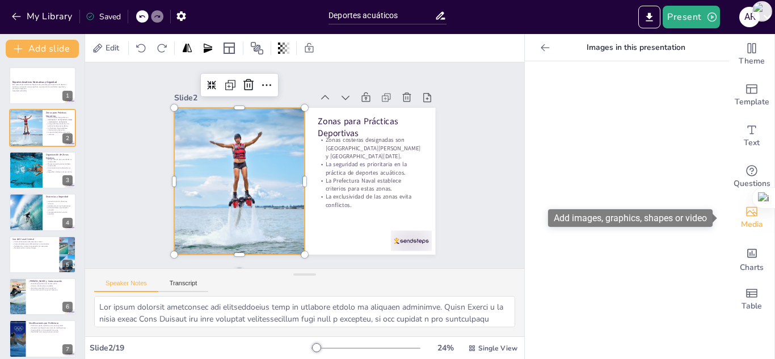
click at [743, 223] on span "Media" at bounding box center [752, 225] width 22 height 12
